Goal: Task Accomplishment & Management: Manage account settings

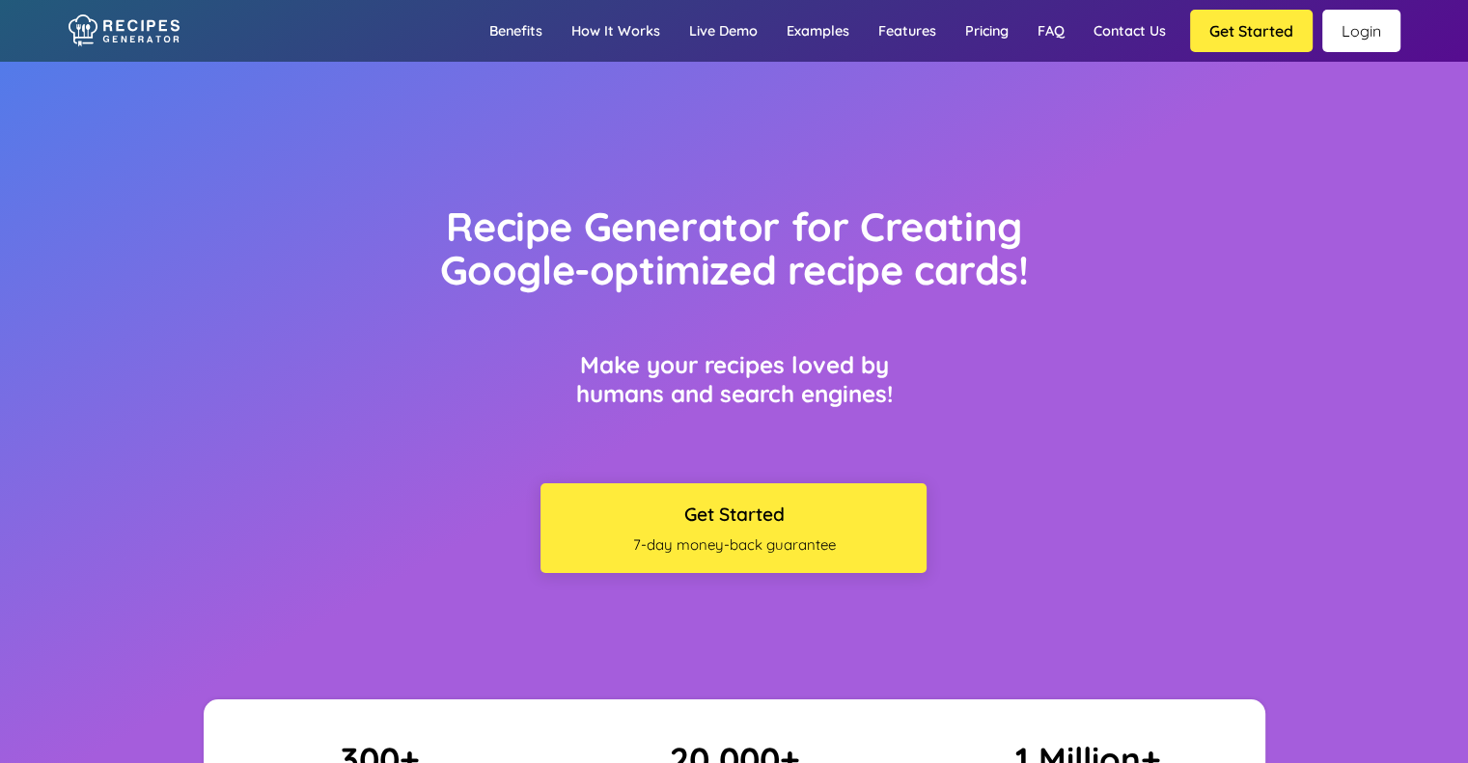
click at [1366, 30] on link "Login" at bounding box center [1361, 31] width 78 height 42
click at [1351, 41] on link "Login" at bounding box center [1361, 31] width 78 height 42
click at [1359, 36] on link "Login" at bounding box center [1361, 31] width 78 height 42
click at [1369, 28] on link "Login" at bounding box center [1361, 31] width 78 height 42
